Goal: Task Accomplishment & Management: Use online tool/utility

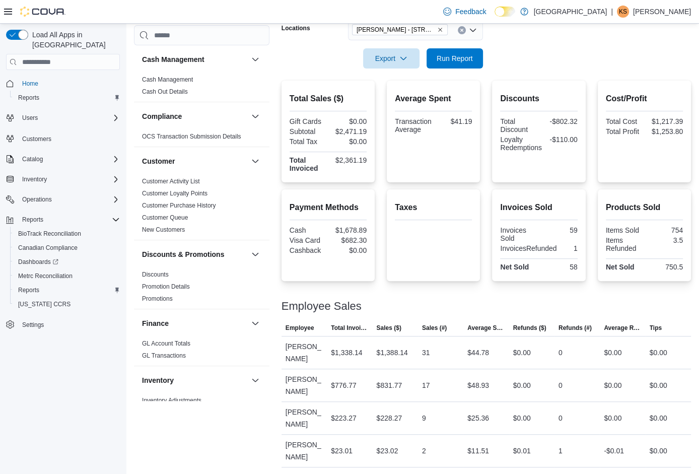
scroll to position [657, 0]
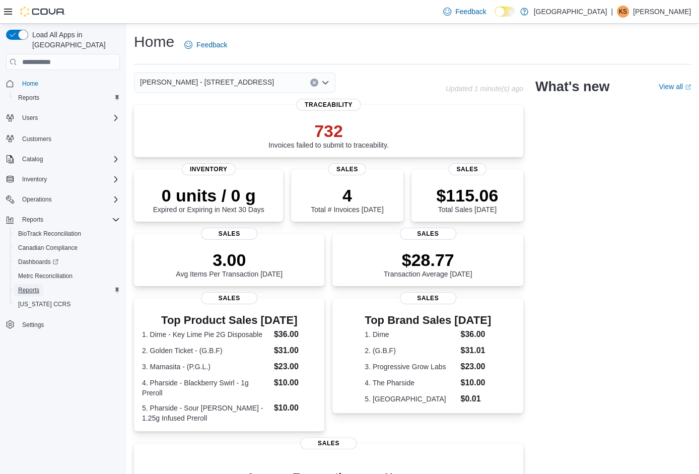
click at [25, 286] on span "Reports" at bounding box center [28, 290] width 21 height 8
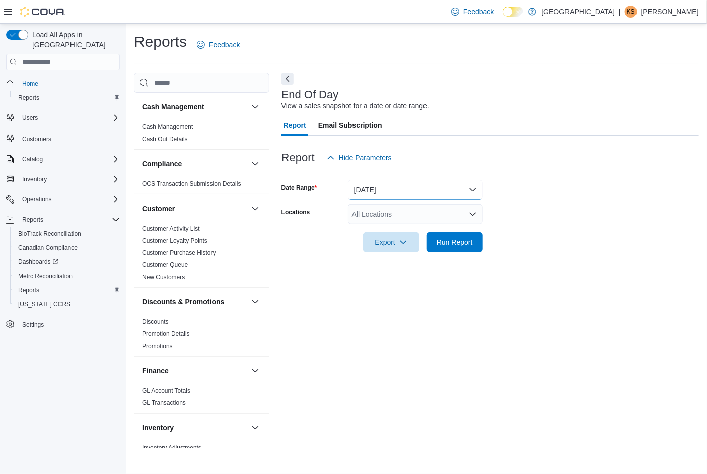
click at [382, 190] on button "Today" at bounding box center [415, 190] width 135 height 20
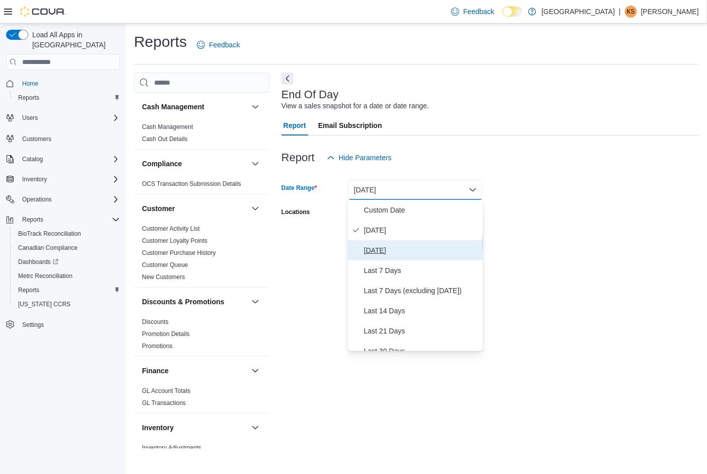
click at [376, 253] on span "Yesterday" at bounding box center [421, 250] width 115 height 12
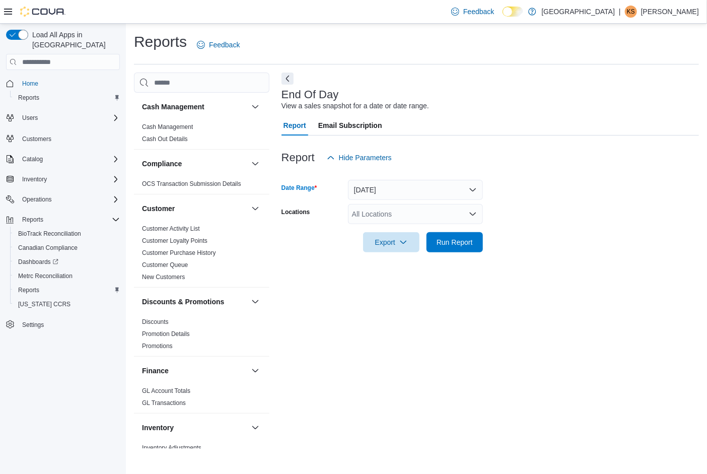
click at [432, 215] on div "All Locations" at bounding box center [415, 214] width 135 height 20
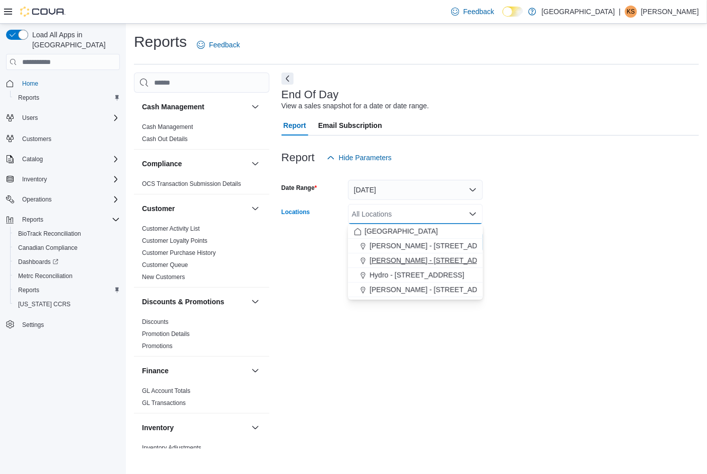
click at [402, 258] on span "Edmond - 2100 S. Broadway" at bounding box center [437, 260] width 134 height 10
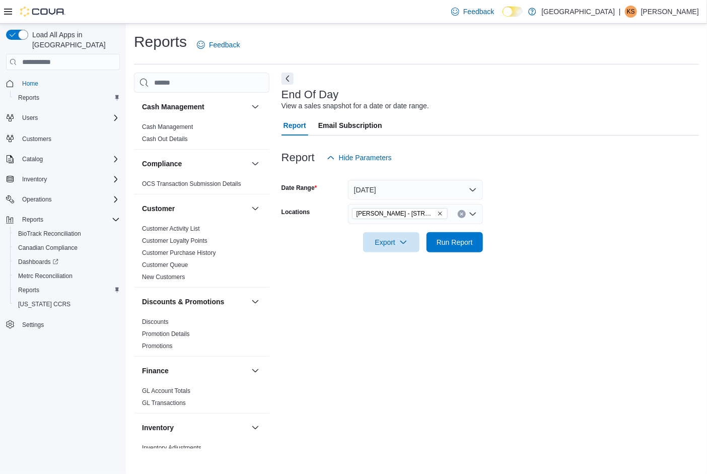
click at [555, 264] on div at bounding box center [489, 258] width 417 height 12
click at [475, 245] on span "Run Report" at bounding box center [454, 242] width 44 height 20
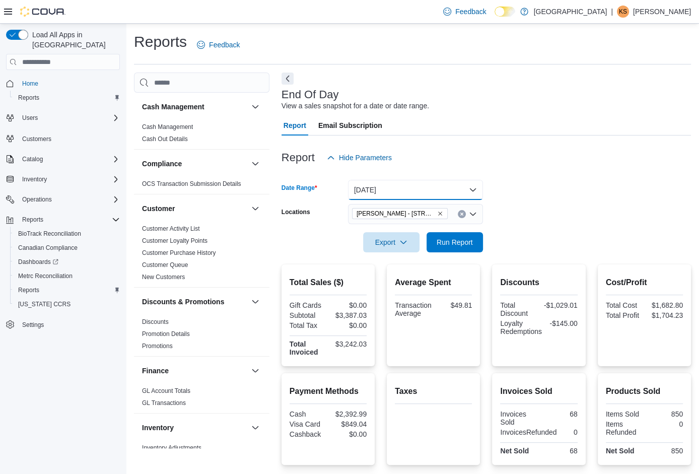
click at [371, 191] on button "Yesterday" at bounding box center [415, 190] width 135 height 20
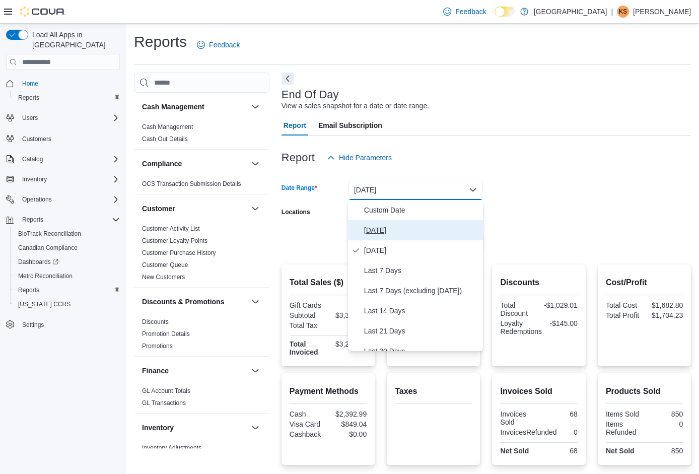
click at [375, 232] on span "Today" at bounding box center [421, 230] width 115 height 12
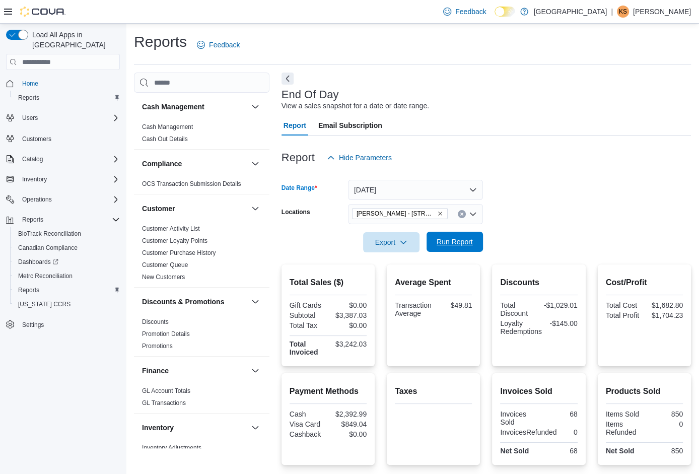
click at [473, 239] on span "Run Report" at bounding box center [454, 242] width 44 height 20
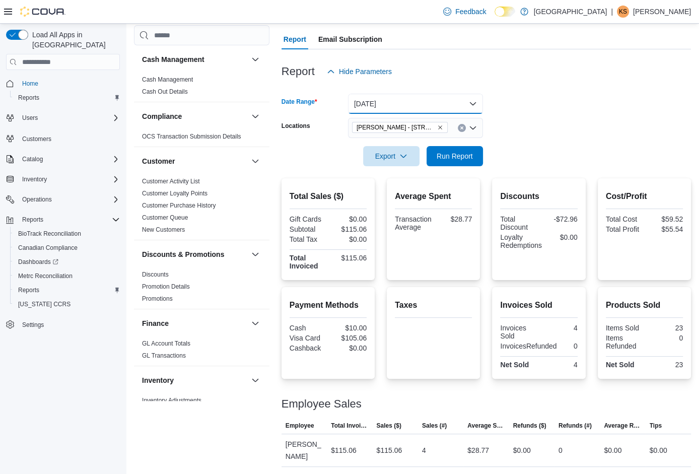
click at [436, 108] on button "Today" at bounding box center [415, 104] width 135 height 20
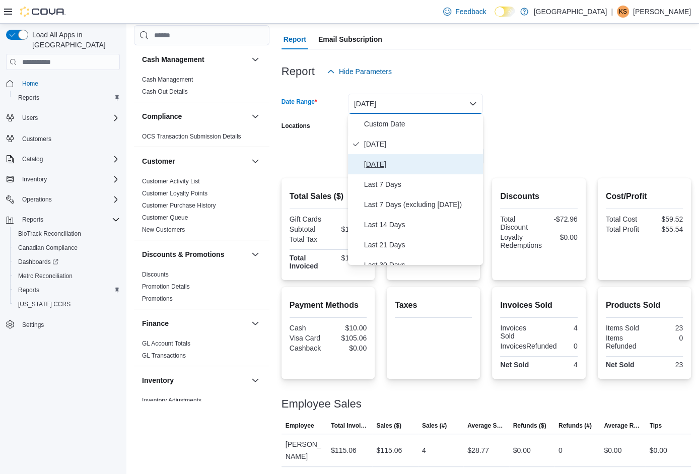
click at [413, 160] on span "Yesterday" at bounding box center [421, 164] width 115 height 12
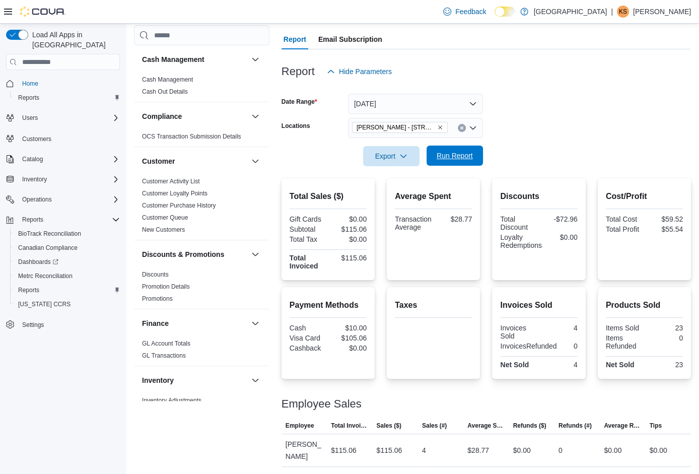
click at [456, 161] on span "Run Report" at bounding box center [454, 155] width 44 height 20
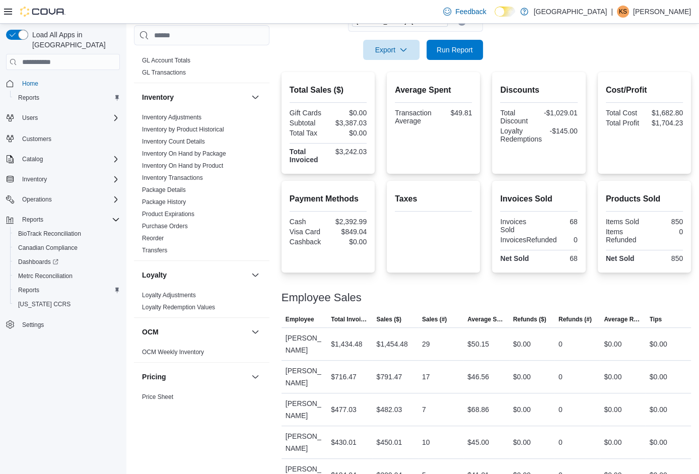
scroll to position [271, 0]
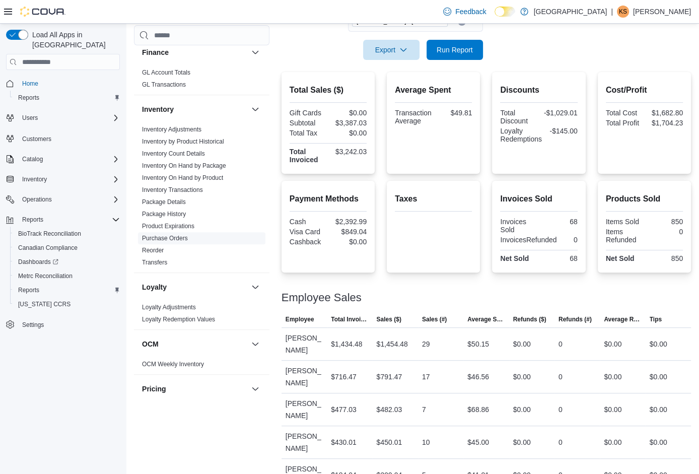
click at [182, 235] on link "Purchase Orders" at bounding box center [165, 238] width 46 height 7
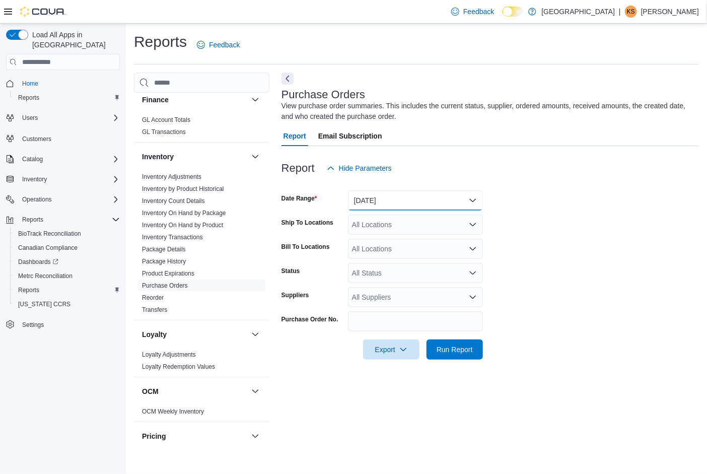
click at [378, 200] on button "Yesterday" at bounding box center [415, 200] width 135 height 20
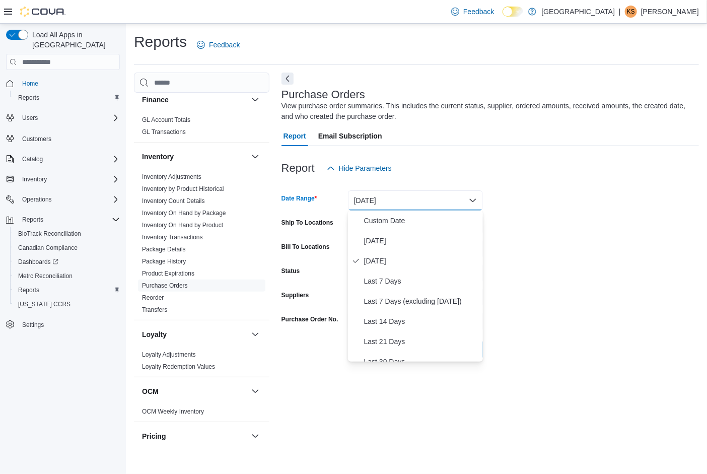
click at [460, 177] on div "Report Hide Parameters" at bounding box center [489, 168] width 417 height 20
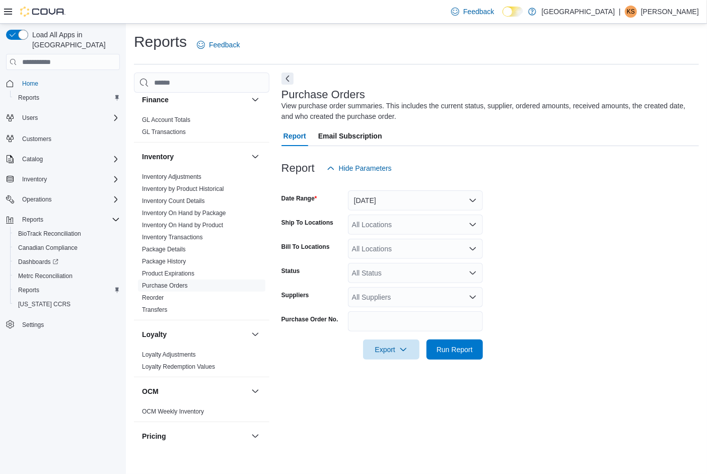
click at [430, 236] on form "Date Range Yesterday Ship To Locations All Locations Bill To Locations All Loca…" at bounding box center [489, 268] width 417 height 181
click at [425, 218] on div "All Locations" at bounding box center [415, 224] width 135 height 20
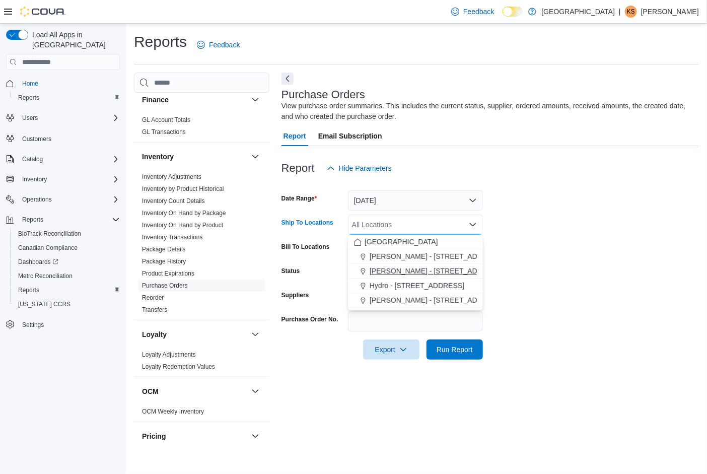
click at [400, 273] on span "Edmond - 2100 S. Broadway" at bounding box center [437, 271] width 134 height 10
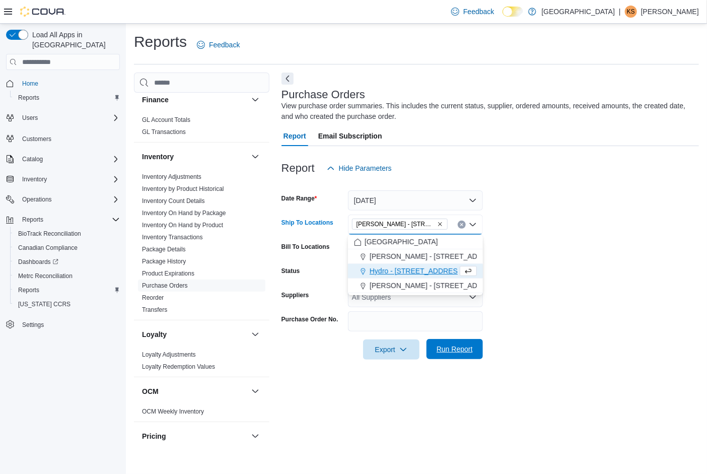
click at [463, 354] on span "Run Report" at bounding box center [454, 349] width 44 height 20
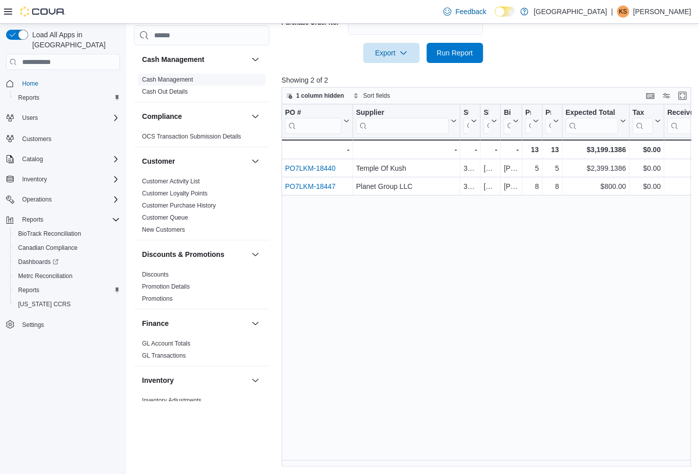
click at [192, 80] on link "Cash Management" at bounding box center [167, 79] width 51 height 7
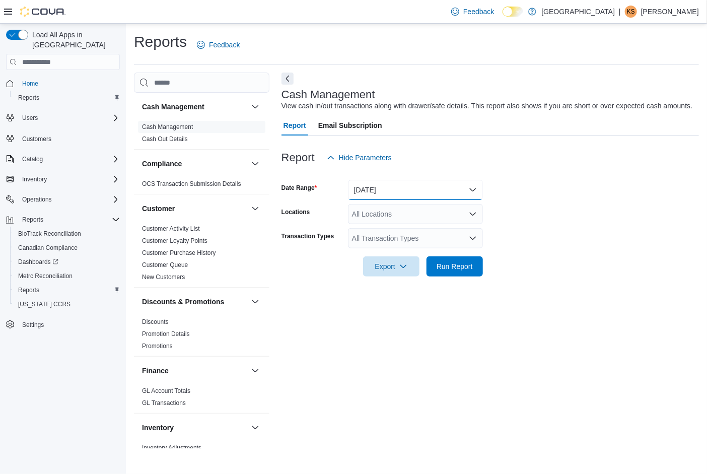
click at [412, 200] on button "Today" at bounding box center [415, 190] width 135 height 20
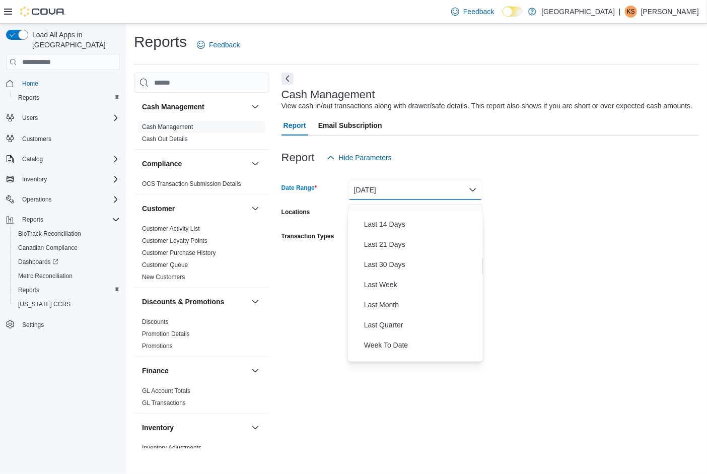
scroll to position [86, 0]
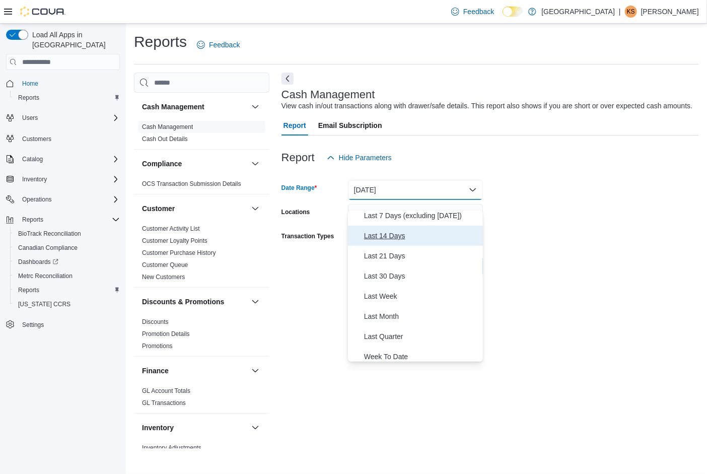
click at [404, 234] on span "Last 14 Days" at bounding box center [421, 236] width 115 height 12
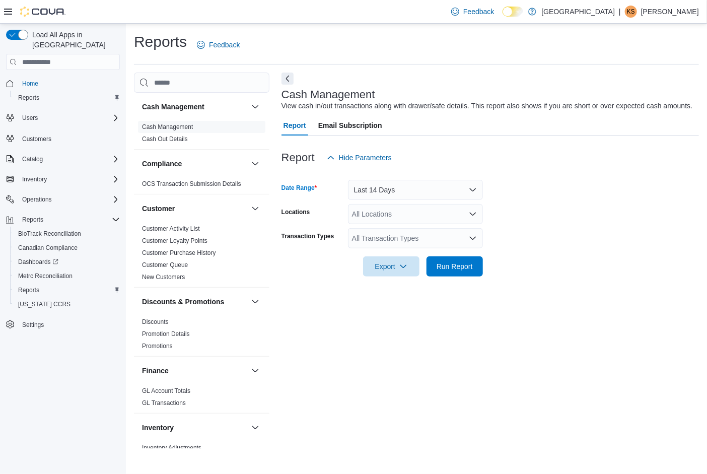
click at [404, 224] on div "All Locations" at bounding box center [415, 214] width 135 height 20
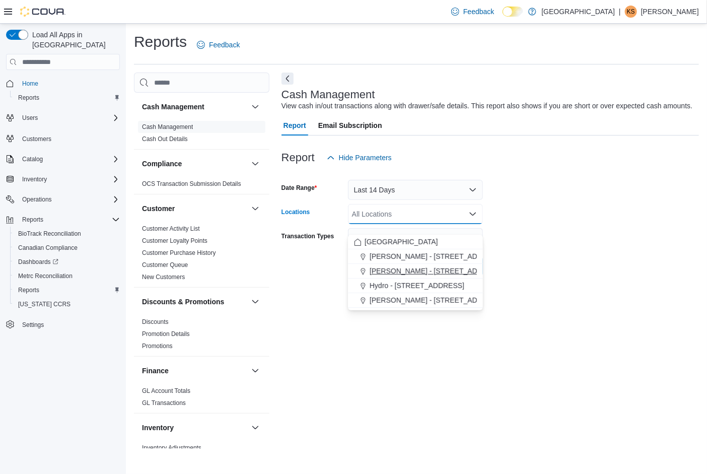
click at [400, 267] on span "Edmond - 2100 S. Broadway" at bounding box center [437, 271] width 134 height 10
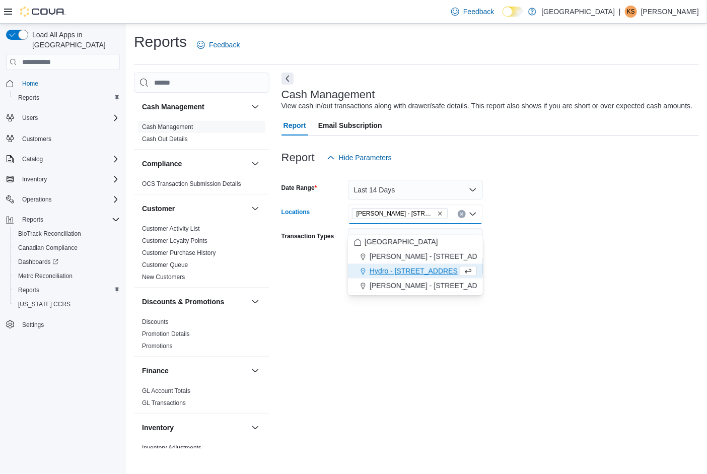
click at [554, 180] on div at bounding box center [489, 174] width 417 height 12
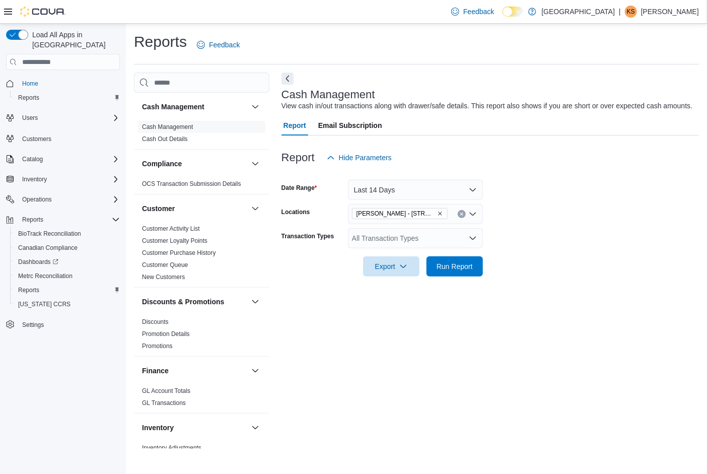
click at [446, 239] on div "All Transaction Types" at bounding box center [415, 238] width 135 height 20
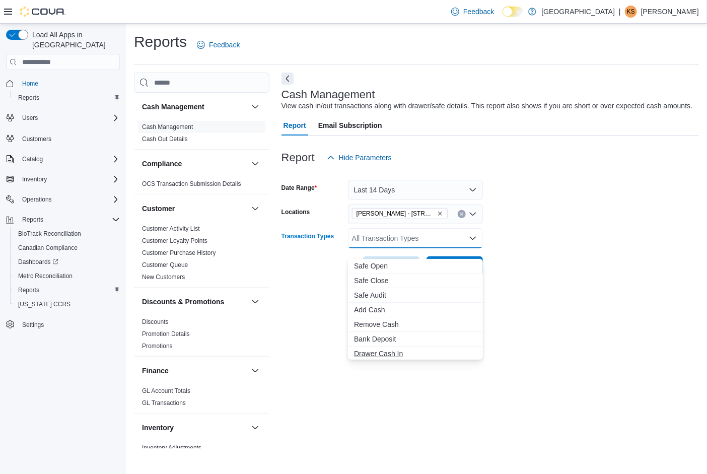
scroll to position [59, 0]
click at [413, 349] on span "Cash Skim" at bounding box center [415, 352] width 123 height 10
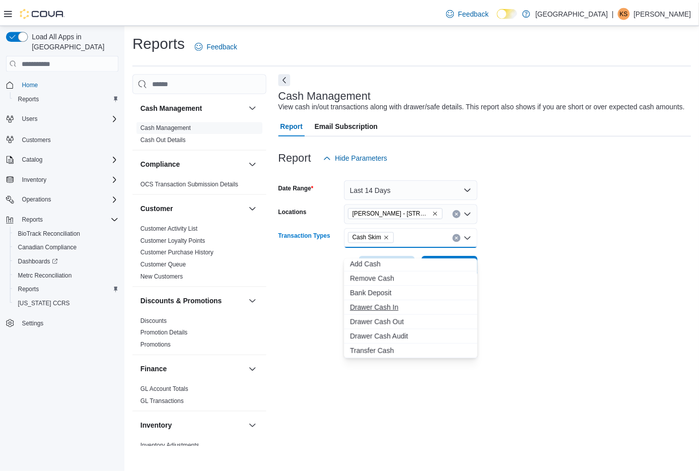
scroll to position [45, 0]
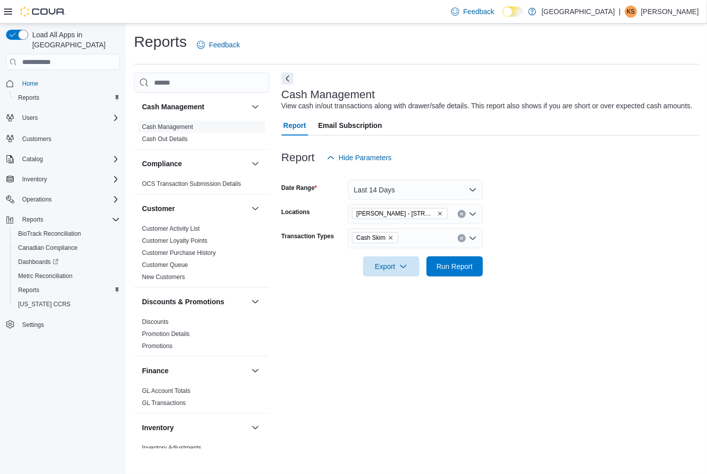
click at [572, 269] on form "Date Range Last 14 Days Locations Edmond - 2100 S. Broadway Transaction Types C…" at bounding box center [489, 222] width 417 height 109
click at [468, 267] on span "Run Report" at bounding box center [454, 266] width 44 height 20
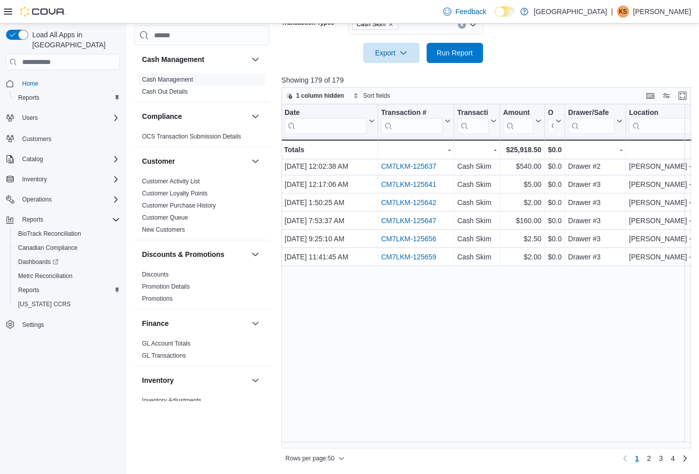
scroll to position [0, 1]
